Goal: Check status: Check status

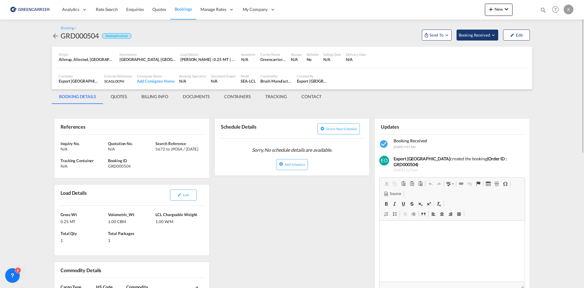
click at [485, 33] on span "Booking Received" at bounding box center [475, 35] width 32 height 6
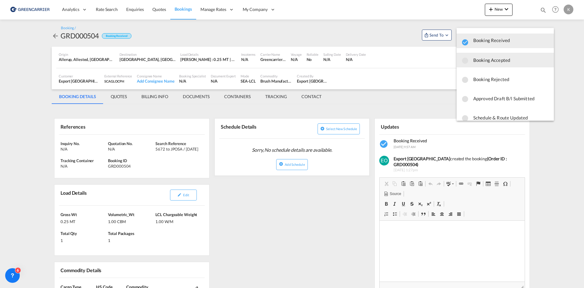
click at [480, 58] on span "Booking Accepted" at bounding box center [512, 59] width 76 height 11
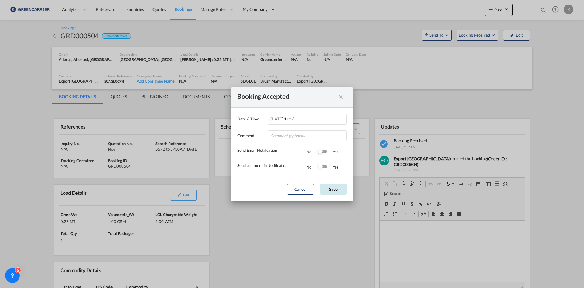
click at [329, 189] on button "Save" at bounding box center [333, 189] width 27 height 11
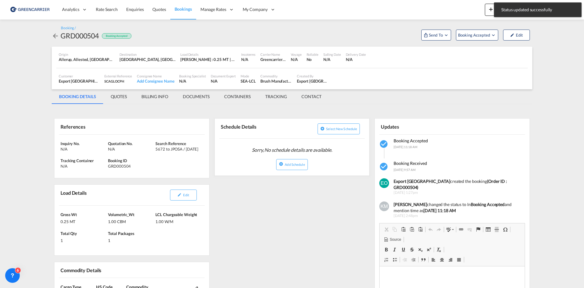
click at [56, 37] on md-icon "icon-arrow-left" at bounding box center [55, 35] width 7 height 7
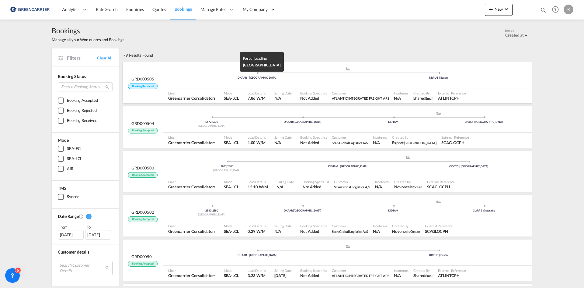
click at [234, 79] on div "DKAAR | [GEOGRAPHIC_DATA]" at bounding box center [258, 78] width 182 height 4
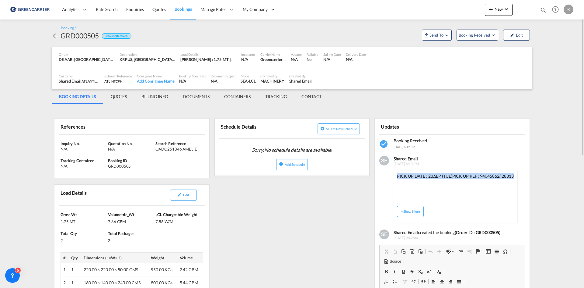
drag, startPoint x: 398, startPoint y: 176, endPoint x: 532, endPoint y: 177, distance: 134.3
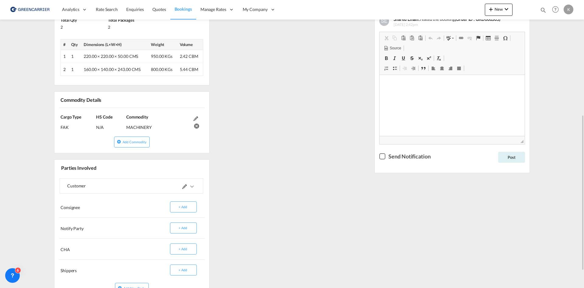
scroll to position [244, 0]
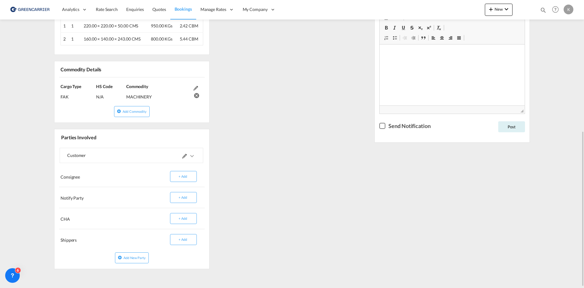
click at [197, 154] on md-expansion-panel-collapsed "Customer" at bounding box center [131, 155] width 143 height 15
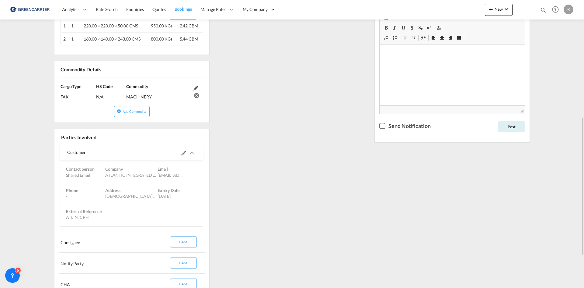
click at [197, 154] on div "Customer" at bounding box center [131, 152] width 143 height 15
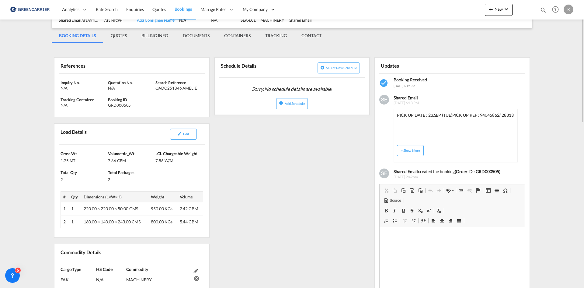
scroll to position [30, 0]
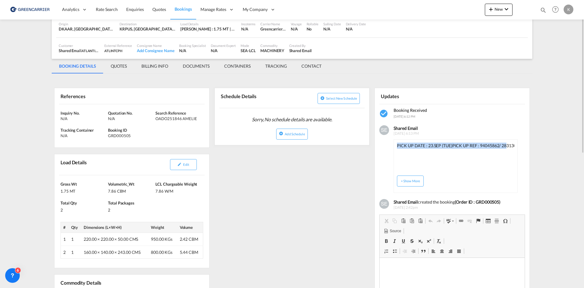
drag, startPoint x: 398, startPoint y: 146, endPoint x: 505, endPoint y: 146, distance: 107.5
click at [505, 146] on div "PICK UP DATE : 23.SEP (TUE) PICK UP REF : 94045862/ 283130 PICK UP ADDRESS : [P…" at bounding box center [455, 157] width 117 height 30
click at [403, 180] on button "+ Show More" at bounding box center [410, 180] width 27 height 11
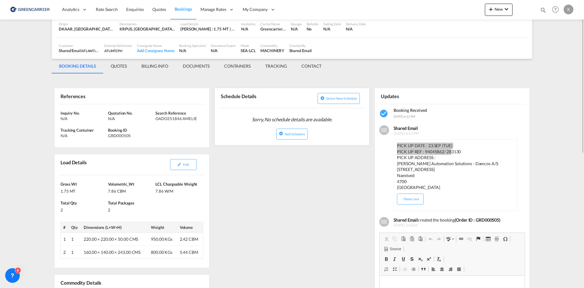
scroll to position [61, 0]
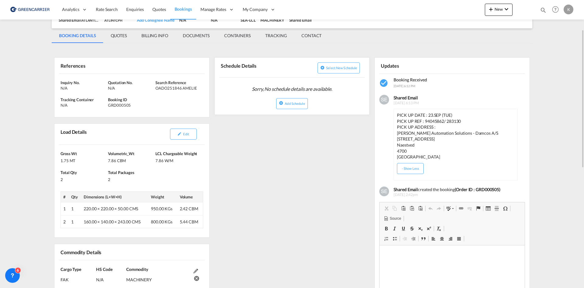
click at [114, 106] on div "GRD000505" at bounding box center [131, 104] width 46 height 5
copy div "GRD000505"
drag, startPoint x: 156, startPoint y: 89, endPoint x: 201, endPoint y: 87, distance: 45.1
click at [201, 87] on div "OADO251846 AMELIE" at bounding box center [179, 87] width 46 height 5
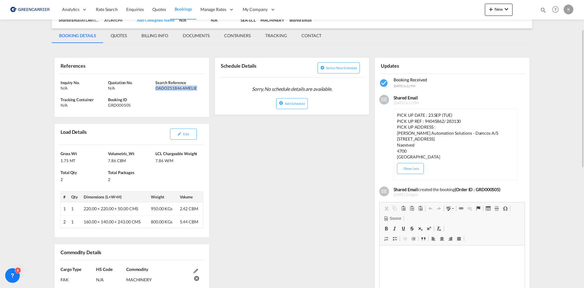
copy div "OADO251846 AMELIE"
click at [402, 114] on p "PICK UP DATE : 23.SEP (TUE)" at bounding box center [455, 115] width 117 height 6
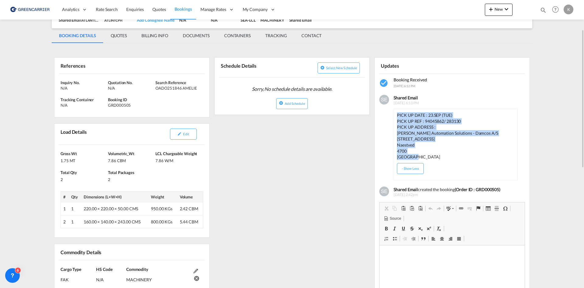
drag, startPoint x: 398, startPoint y: 115, endPoint x: 415, endPoint y: 155, distance: 43.8
click at [415, 155] on div "PICK UP DATE : 23.SEP (TUE) PICK UP REF : 94045862/ 283130 PICK UP ADDRESS : [P…" at bounding box center [455, 136] width 117 height 48
copy div "PICK UP DATE : 23.SEP (TUE) PICK UP REF : 94045862/ 283130 PICK UP ADDRESS : [P…"
